Goal: Information Seeking & Learning: Learn about a topic

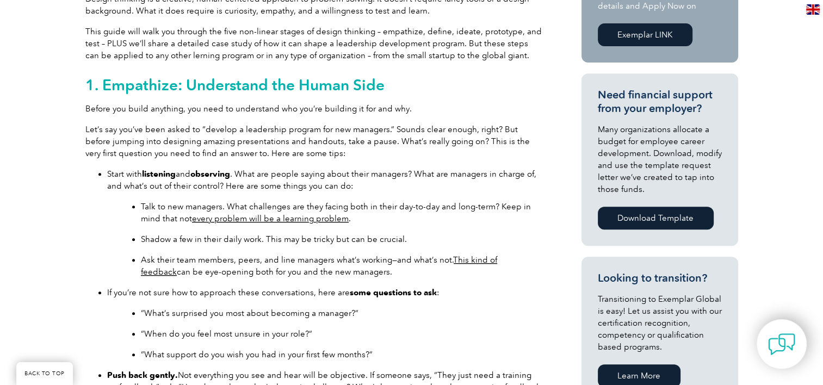
scroll to position [453, 0]
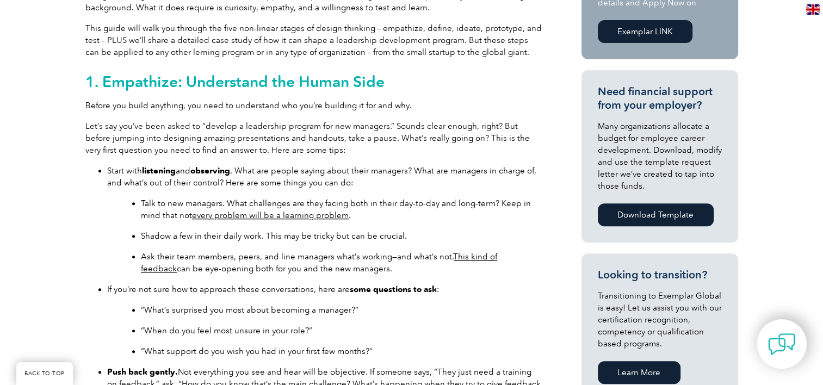
drag, startPoint x: 313, startPoint y: 152, endPoint x: 86, endPoint y: 168, distance: 227.4
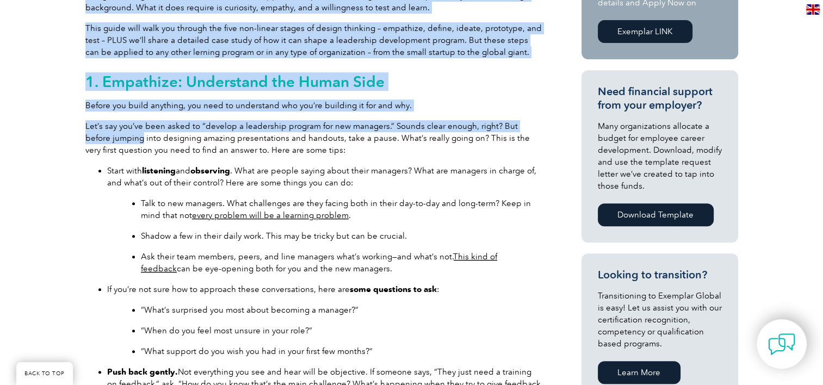
drag, startPoint x: 77, startPoint y: 120, endPoint x: 116, endPoint y: 133, distance: 41.3
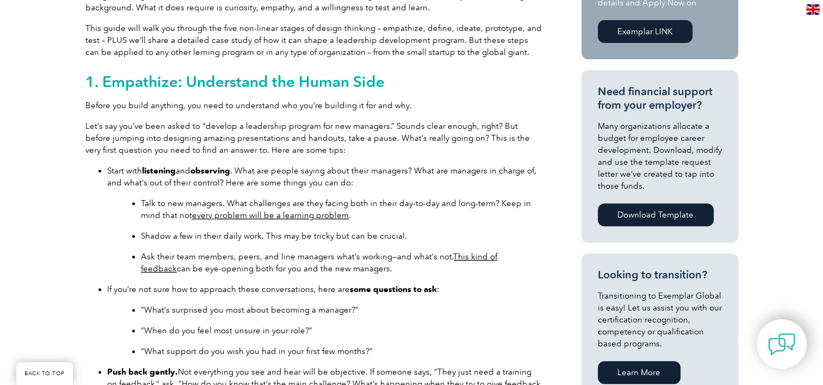
drag, startPoint x: 116, startPoint y: 133, endPoint x: 58, endPoint y: 155, distance: 62.3
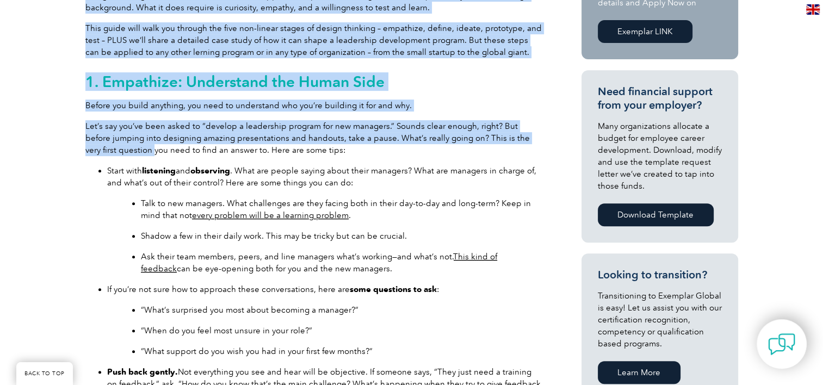
drag, startPoint x: 84, startPoint y: 127, endPoint x: 120, endPoint y: 143, distance: 39.9
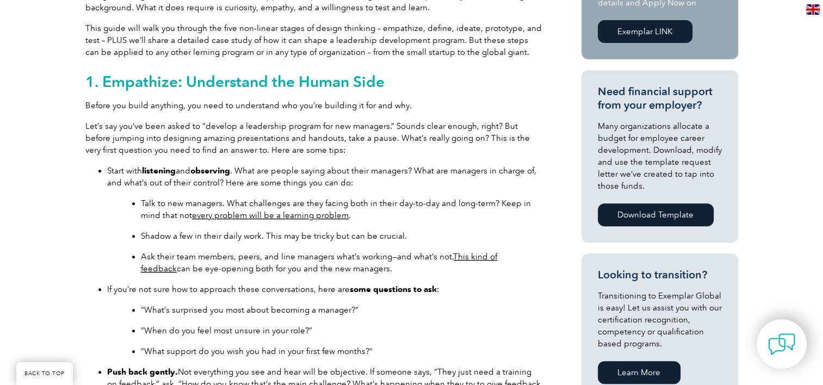
click at [458, 322] on ul "“What’s surprised you most about becoming a manager?” “When do you feel most un…" at bounding box center [330, 330] width 423 height 53
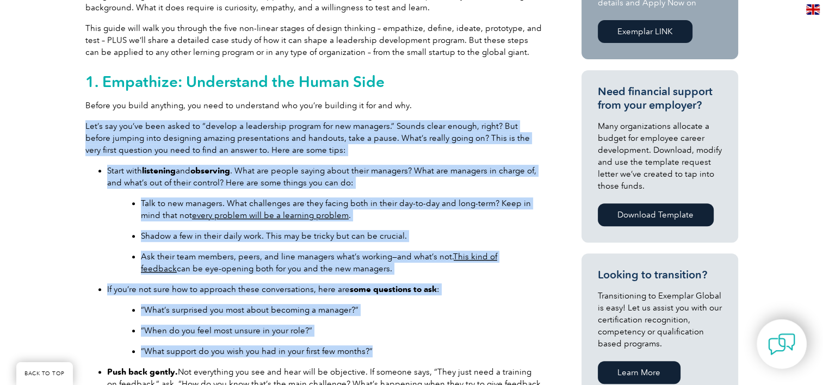
drag, startPoint x: 375, startPoint y: 356, endPoint x: 87, endPoint y: 130, distance: 366.1
copy div "Lor’i dol sit’am cons adipi el “seddoei t incididunt utlabor etd mag aliquaen.”…"
